Goal: Task Accomplishment & Management: Manage account settings

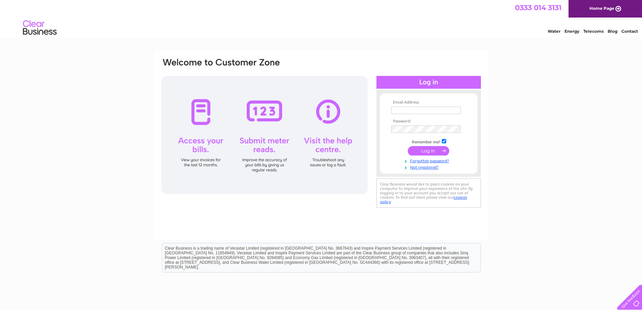
type input "hannahsmith@pennypetroleum.co.uk"
click at [430, 149] on input "submit" at bounding box center [428, 150] width 41 height 9
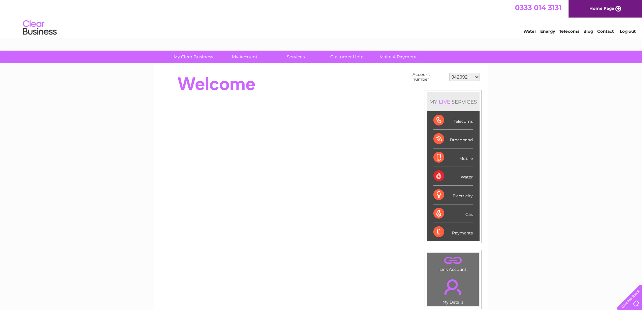
click at [478, 76] on select "942092 30270592 30272491 30277862" at bounding box center [465, 77] width 31 height 8
select select "30277862"
click at [450, 73] on select "942092 30270592 30272491 30277862" at bounding box center [465, 77] width 31 height 8
click at [478, 78] on select "942092 30270592 30272491 30277862" at bounding box center [465, 77] width 31 height 8
click at [450, 73] on select "942092 30270592 30272491 30277862" at bounding box center [465, 77] width 31 height 8
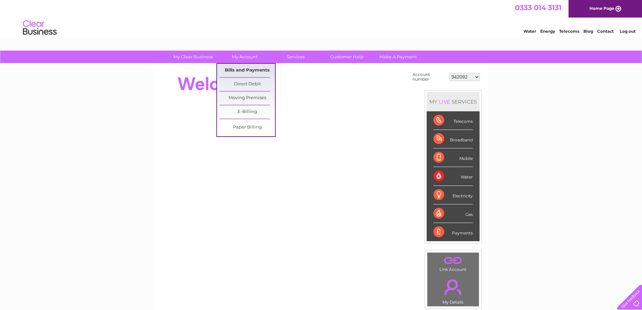
click at [240, 68] on link "Bills and Payments" at bounding box center [248, 70] width 56 height 13
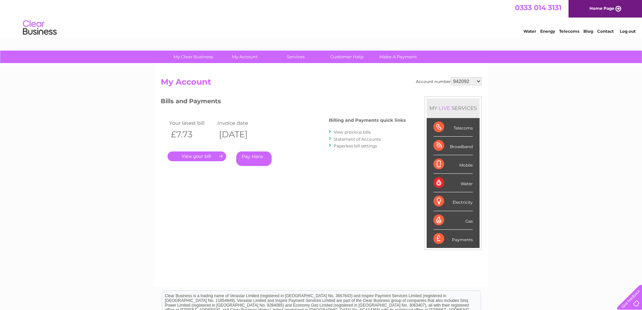
click at [481, 81] on select "942092 30270592 30272491 30277862" at bounding box center [466, 81] width 31 height 8
select select "30270592"
click at [451, 77] on select "942092 30270592 30272491 30277862" at bounding box center [466, 81] width 31 height 8
click at [480, 81] on select "942092 30270592 30272491 30277862" at bounding box center [466, 81] width 31 height 8
select select "30272491"
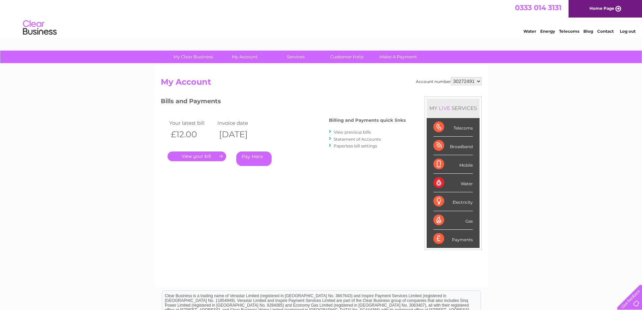
click at [451, 77] on select "942092 30270592 30272491 30277862" at bounding box center [466, 81] width 31 height 8
click at [345, 132] on link "View previous bills" at bounding box center [352, 131] width 37 height 5
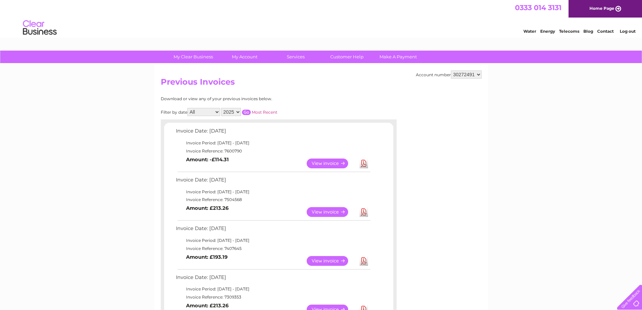
click at [219, 112] on select "All January February March April May June July August September October Novembe…" at bounding box center [204, 112] width 33 height 8
click at [188, 108] on select "All January February March April May June July August September October Novembe…" at bounding box center [204, 112] width 33 height 8
click at [247, 111] on input "button" at bounding box center [246, 112] width 9 height 5
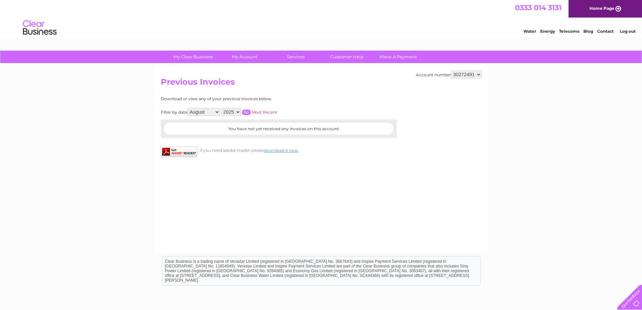
click at [217, 112] on select "All January February March April May June July August September October Novembe…" at bounding box center [204, 112] width 33 height 8
click at [188, 108] on select "All January February March April May June July August September October Novembe…" at bounding box center [204, 112] width 33 height 8
click at [248, 111] on input "button" at bounding box center [246, 112] width 9 height 5
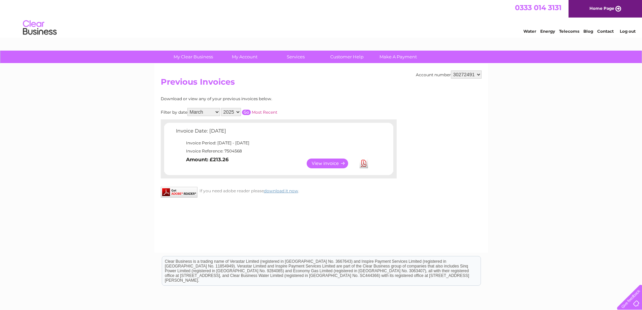
click at [218, 110] on select "All January February March April May June July August September October Novembe…" at bounding box center [204, 112] width 33 height 8
select select "4"
click at [188, 108] on select "All January February March April May June July August September October Novembe…" at bounding box center [204, 112] width 33 height 8
click at [326, 162] on link "View" at bounding box center [332, 164] width 50 height 10
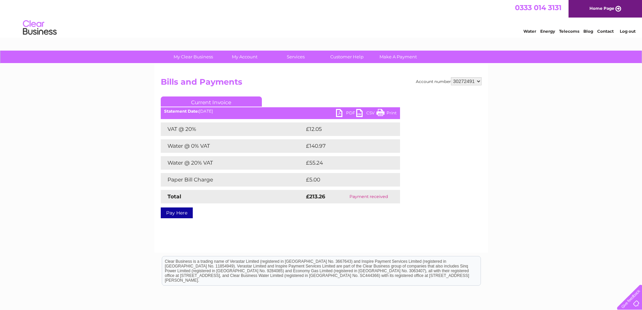
click at [340, 112] on link "PDF" at bounding box center [346, 114] width 20 height 10
click at [220, 113] on div "Statement Date: 04/03/2025" at bounding box center [280, 111] width 239 height 5
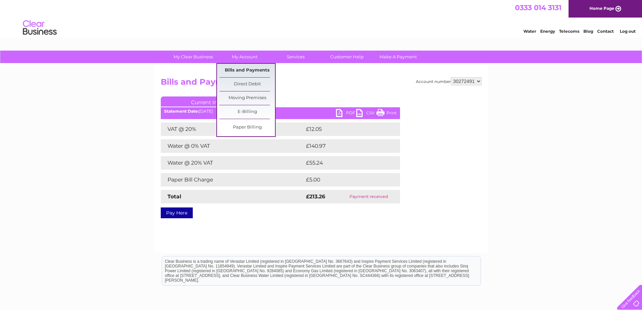
click at [246, 68] on link "Bills and Payments" at bounding box center [248, 70] width 56 height 13
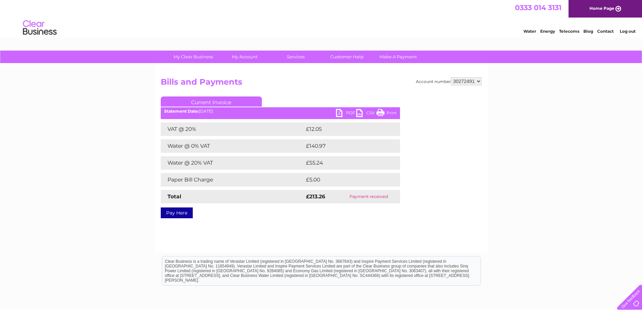
click at [479, 81] on select "942092 30270592 30272491 30277862" at bounding box center [466, 81] width 31 height 8
select select "30277862"
click at [451, 77] on select "942092 30270592 30272491 30277862" at bounding box center [466, 81] width 31 height 8
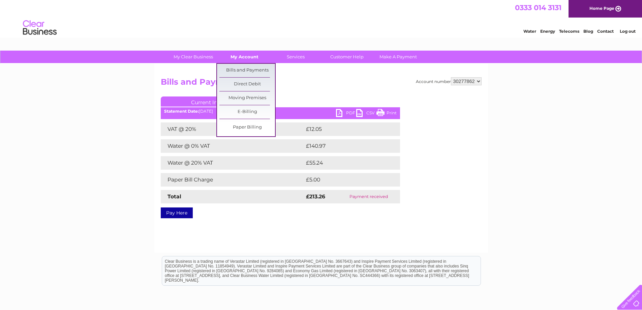
click at [234, 54] on link "My Account" at bounding box center [245, 57] width 56 height 12
click at [237, 71] on link "Bills and Payments" at bounding box center [248, 70] width 56 height 13
click at [238, 70] on link "Bills and Payments" at bounding box center [248, 70] width 56 height 13
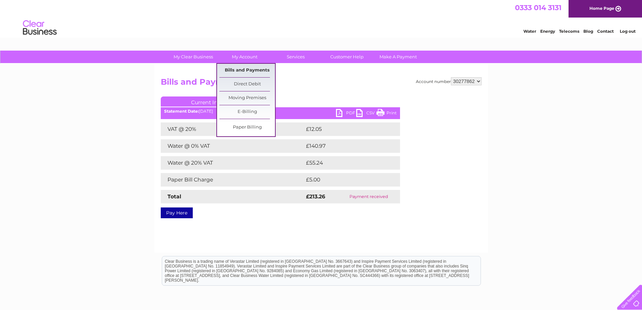
click at [247, 69] on link "Bills and Payments" at bounding box center [248, 70] width 56 height 13
click at [249, 85] on link "Direct Debit" at bounding box center [248, 84] width 56 height 13
click at [248, 85] on link "Direct Debit" at bounding box center [248, 84] width 56 height 13
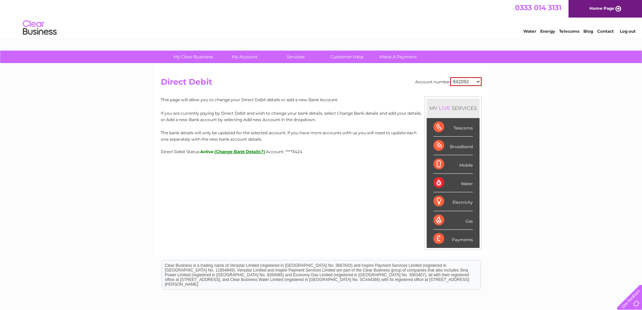
click at [479, 81] on select "942092 30270592 30272491 30277862" at bounding box center [466, 81] width 31 height 9
select select "30277862"
click at [451, 77] on select "942092 30270592 30272491 30277862" at bounding box center [466, 81] width 31 height 9
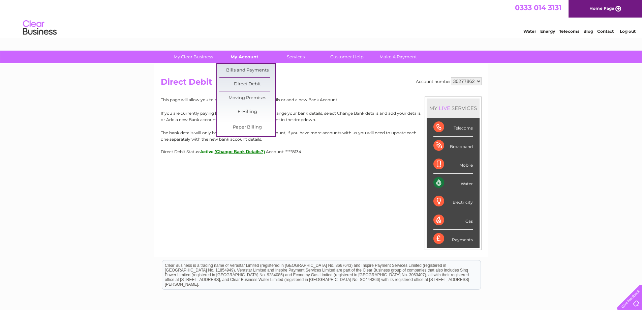
click at [251, 57] on link "My Account" at bounding box center [245, 57] width 56 height 12
click at [252, 68] on link "Bills and Payments" at bounding box center [248, 70] width 56 height 13
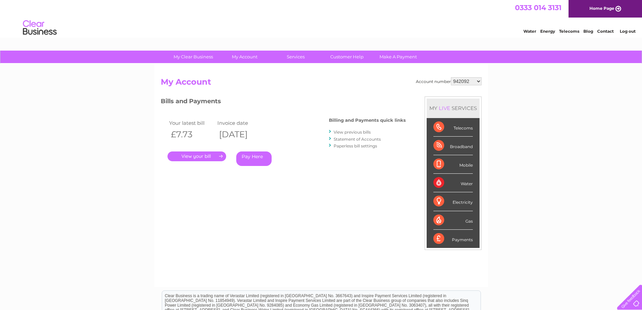
click at [478, 81] on select "942092 30270592 30272491 30277862" at bounding box center [466, 81] width 31 height 8
select select "30272491"
click at [451, 77] on select "942092 30270592 30272491 30277862" at bounding box center [466, 81] width 31 height 8
click at [206, 155] on link "." at bounding box center [197, 156] width 59 height 10
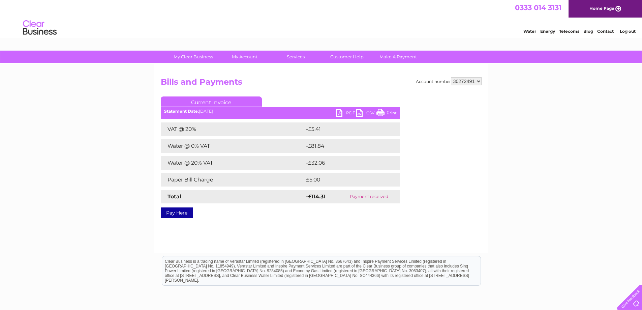
click at [339, 113] on link "PDF" at bounding box center [346, 114] width 20 height 10
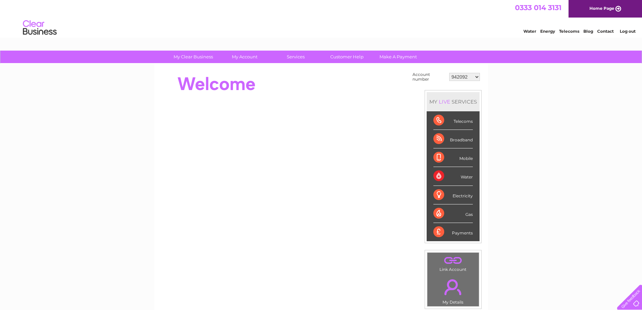
click at [477, 76] on select "942092 30270592 30272491 30277862" at bounding box center [465, 77] width 31 height 8
select select "30277862"
click at [450, 73] on select "942092 30270592 30272491 30277862" at bounding box center [465, 77] width 31 height 8
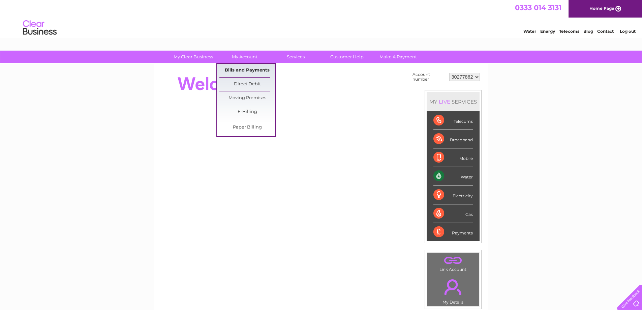
click at [240, 71] on link "Bills and Payments" at bounding box center [248, 70] width 56 height 13
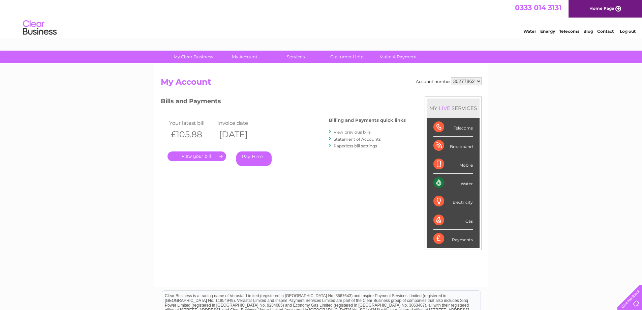
click at [210, 157] on link "." at bounding box center [197, 156] width 59 height 10
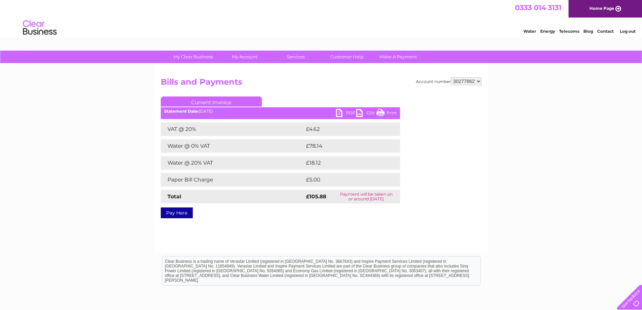
click at [341, 111] on link "PDF" at bounding box center [346, 114] width 20 height 10
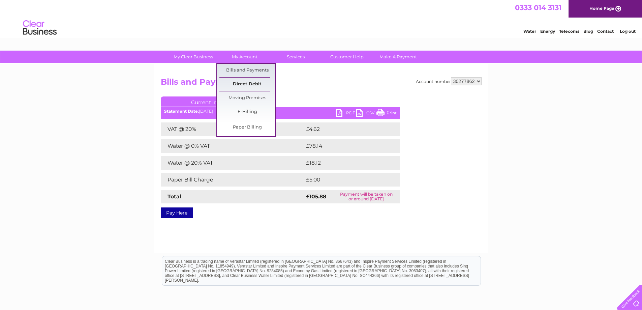
click at [243, 81] on link "Direct Debit" at bounding box center [248, 84] width 56 height 13
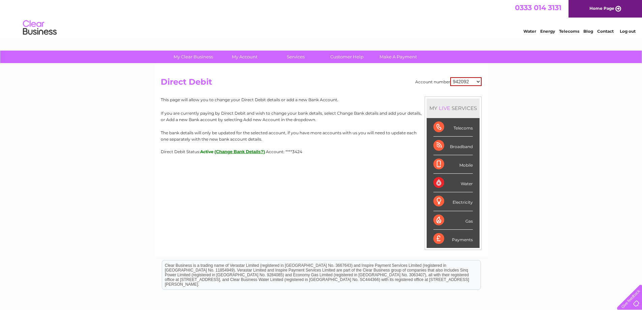
click at [478, 82] on select "942092 30270592 30272491 30277862" at bounding box center [466, 81] width 31 height 9
select select "30277862"
click at [451, 77] on select "942092 30270592 30272491 30277862" at bounding box center [466, 81] width 31 height 9
click at [251, 151] on button "(Change Bank Details?)" at bounding box center [240, 151] width 51 height 5
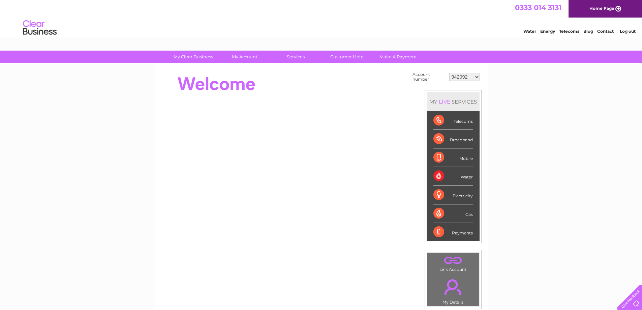
click at [475, 76] on select "942092 30270592 30272491 30277862" at bounding box center [465, 77] width 31 height 8
select select "30272491"
click at [450, 73] on select "942092 30270592 30272491 30277862" at bounding box center [465, 77] width 31 height 8
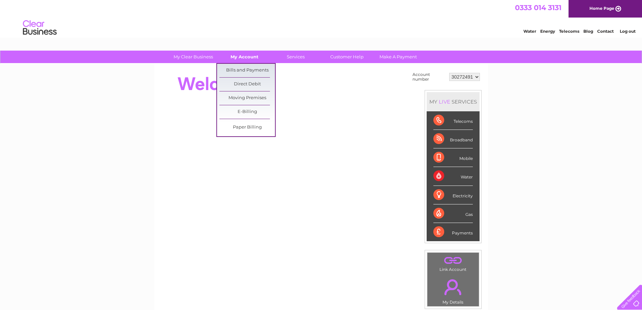
click at [249, 56] on link "My Account" at bounding box center [245, 57] width 56 height 12
click at [246, 69] on link "Bills and Payments" at bounding box center [248, 70] width 56 height 13
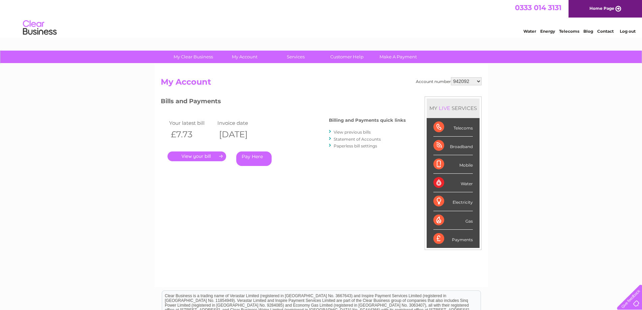
click at [478, 81] on select "942092 30270592 30272491 30277862" at bounding box center [466, 81] width 31 height 8
select select "30272491"
click at [451, 77] on select "942092 30270592 30272491 30277862" at bounding box center [466, 81] width 31 height 8
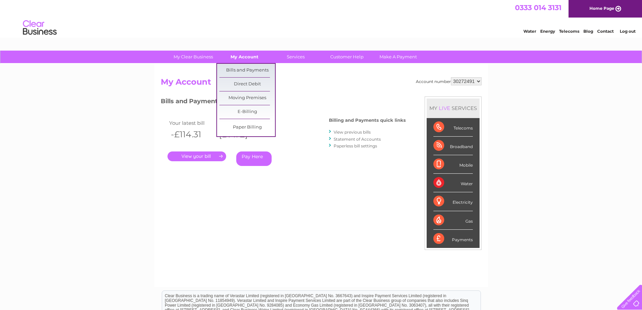
click at [251, 59] on link "My Account" at bounding box center [245, 57] width 56 height 12
click at [252, 71] on link "Bills and Payments" at bounding box center [248, 70] width 56 height 13
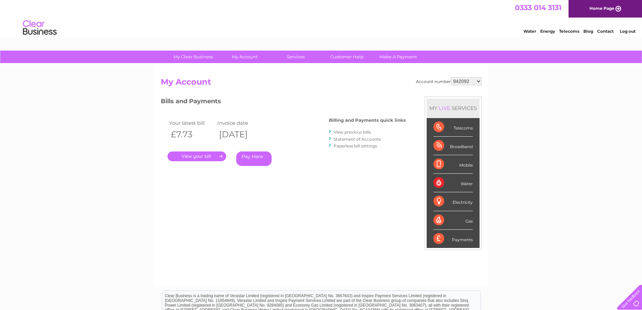
click at [480, 80] on select "942092 30270592 30272491 30277862" at bounding box center [466, 81] width 31 height 8
select select "30272491"
click at [451, 77] on select "942092 30270592 30272491 30277862" at bounding box center [466, 81] width 31 height 8
click at [344, 132] on link "View previous bills" at bounding box center [352, 131] width 37 height 5
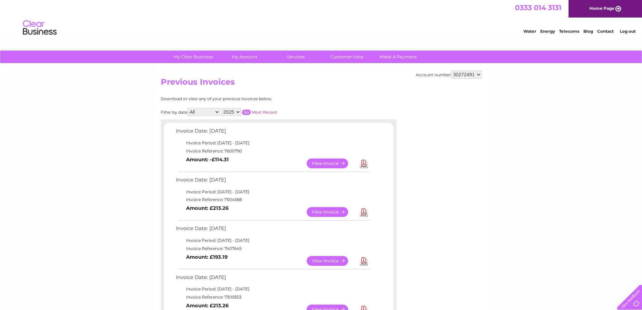
click at [481, 75] on select "942092 30270592 30272491 30277862" at bounding box center [466, 74] width 31 height 8
select select "30277862"
click at [451, 70] on select "942092 30270592 30272491 30277862" at bounding box center [466, 74] width 31 height 8
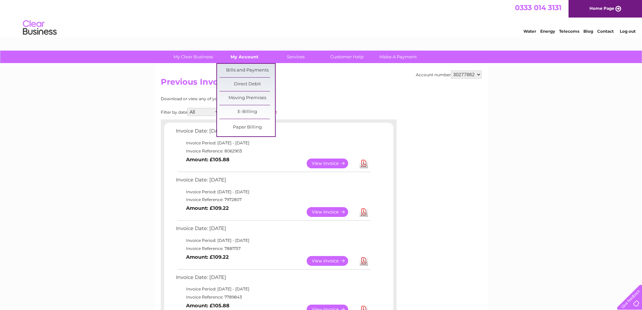
click at [246, 57] on link "My Account" at bounding box center [245, 57] width 56 height 12
click at [244, 71] on link "Bills and Payments" at bounding box center [248, 70] width 56 height 13
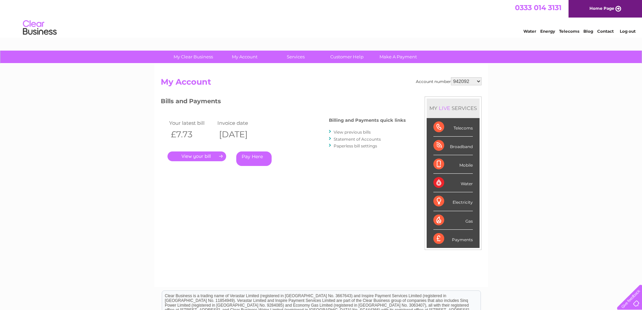
click at [480, 80] on select "942092 30270592 30272491 30277862" at bounding box center [466, 81] width 31 height 8
select select "30277862"
click at [451, 77] on select "942092 30270592 30272491 30277862" at bounding box center [466, 81] width 31 height 8
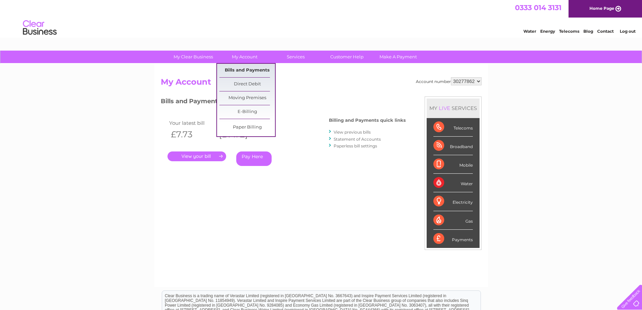
click at [244, 70] on link "Bills and Payments" at bounding box center [248, 70] width 56 height 13
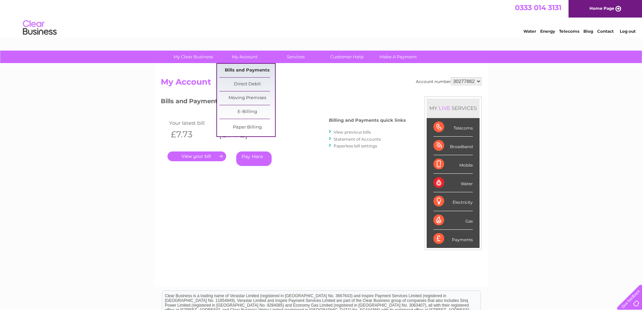
click at [244, 70] on link "Bills and Payments" at bounding box center [248, 70] width 56 height 13
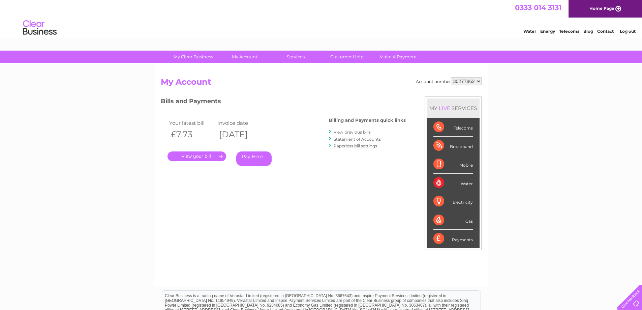
click at [314, 87] on h2 "My Account" at bounding box center [321, 83] width 321 height 13
click at [480, 82] on select "942092 30270592 30272491 30277862" at bounding box center [466, 81] width 31 height 8
click at [451, 77] on select "942092 30270592 30272491 30277862" at bounding box center [466, 81] width 31 height 8
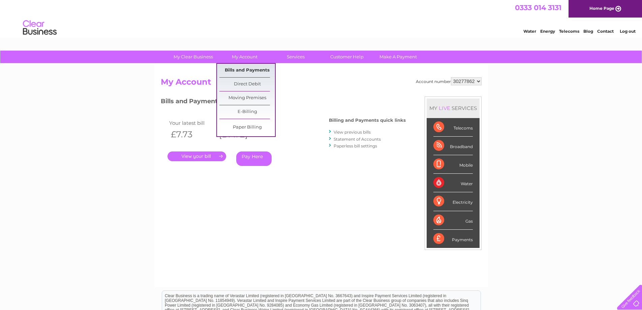
click at [254, 69] on link "Bills and Payments" at bounding box center [248, 70] width 56 height 13
click at [255, 70] on link "Bills and Payments" at bounding box center [248, 70] width 56 height 13
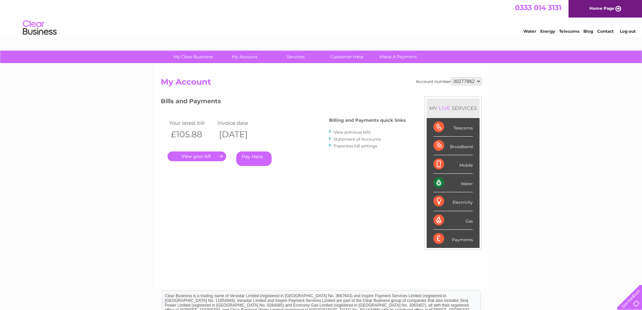
click at [345, 133] on link "View previous bills" at bounding box center [352, 131] width 37 height 5
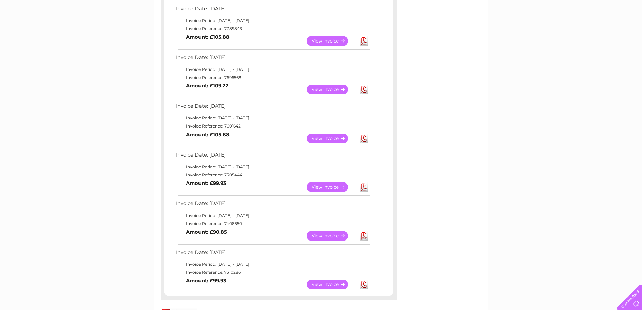
scroll to position [270, 0]
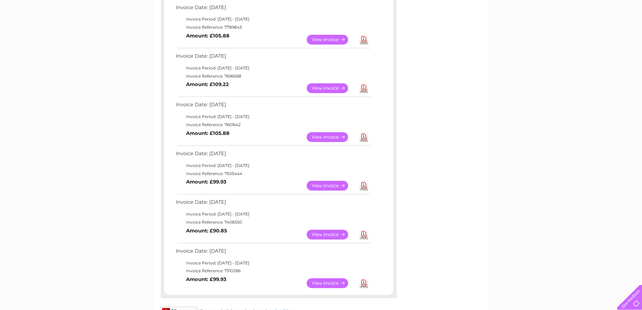
click at [253, 153] on td "Invoice Date: [DATE]" at bounding box center [272, 155] width 197 height 12
click at [247, 131] on td "View Download Amount: £105.88" at bounding box center [272, 137] width 197 height 17
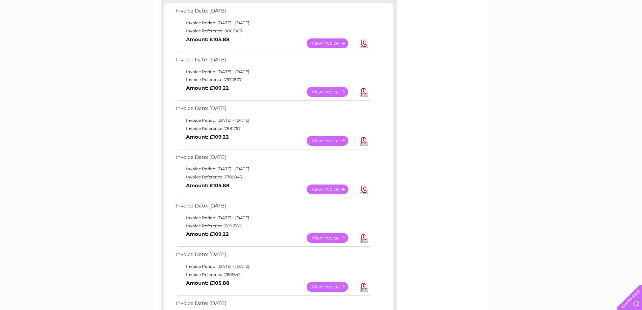
scroll to position [135, 0]
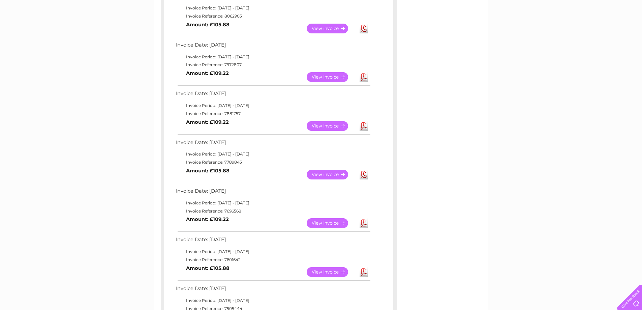
click at [330, 274] on link "View" at bounding box center [332, 272] width 50 height 10
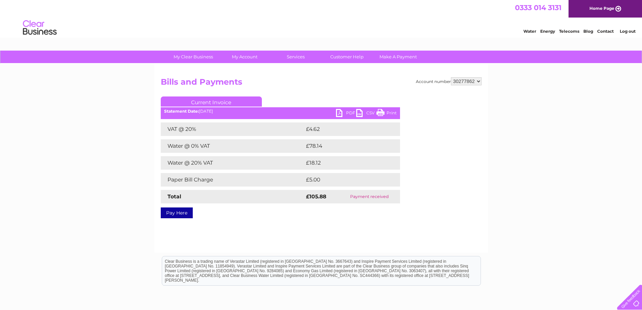
click at [330, 219] on div "Account number 942092 30270592 30272491 30277862 Bills and Payments Current Inv…" at bounding box center [321, 158] width 334 height 189
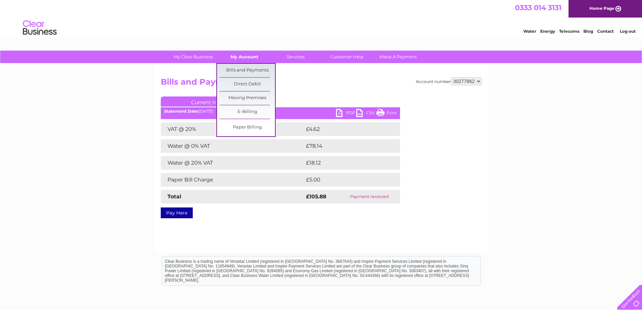
click at [246, 57] on link "My Account" at bounding box center [245, 57] width 56 height 12
click at [247, 69] on link "Bills and Payments" at bounding box center [248, 70] width 56 height 13
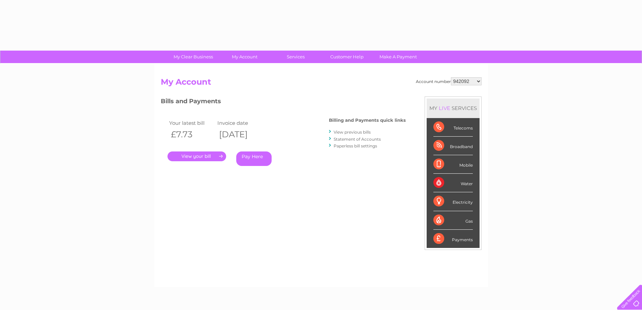
click at [478, 80] on select "942092 30270592 30272491 30277862" at bounding box center [466, 81] width 31 height 8
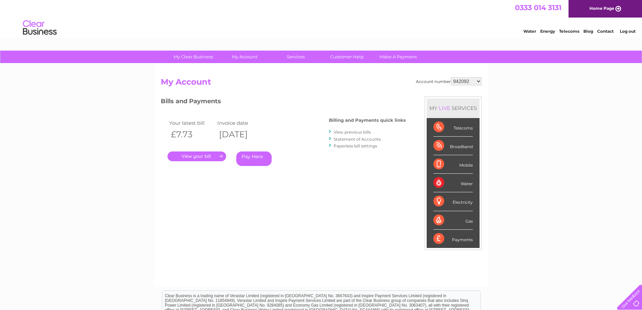
select select "30277862"
click at [451, 77] on select "942092 30270592 30272491 30277862" at bounding box center [466, 81] width 31 height 8
